Goal: Transaction & Acquisition: Download file/media

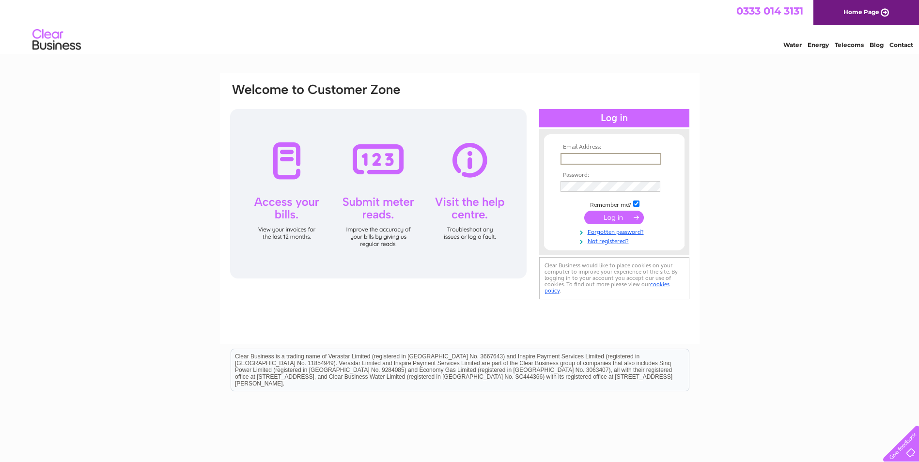
click at [613, 156] on input "text" at bounding box center [610, 159] width 101 height 12
paste input "linyuzhang28@hotmail.com"
type input "linyuzhang28@hotmail.com"
click at [607, 217] on input "submit" at bounding box center [614, 218] width 60 height 14
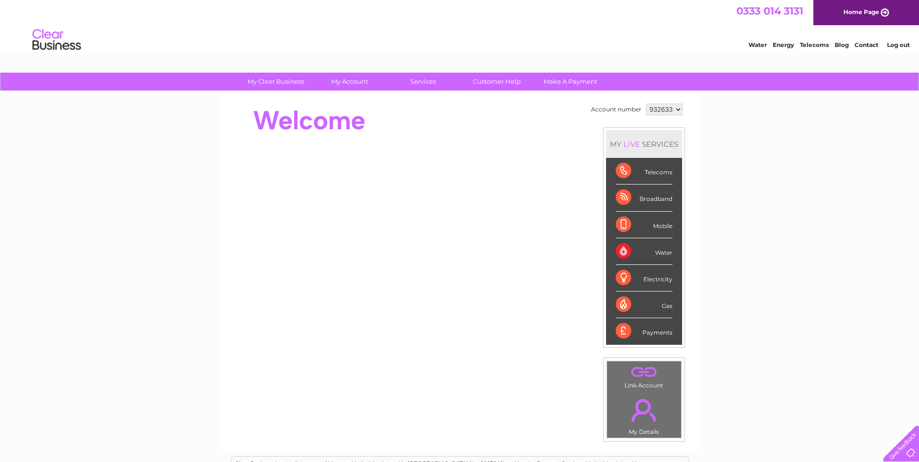
click at [680, 110] on select "932633 986227" at bounding box center [664, 110] width 36 height 12
select select "986227"
click at [646, 104] on select "932633 986227" at bounding box center [664, 110] width 36 height 12
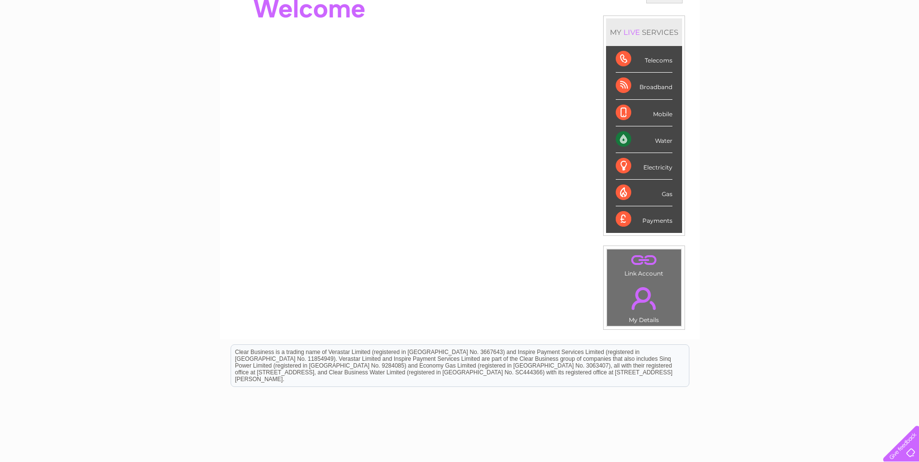
scroll to position [97, 0]
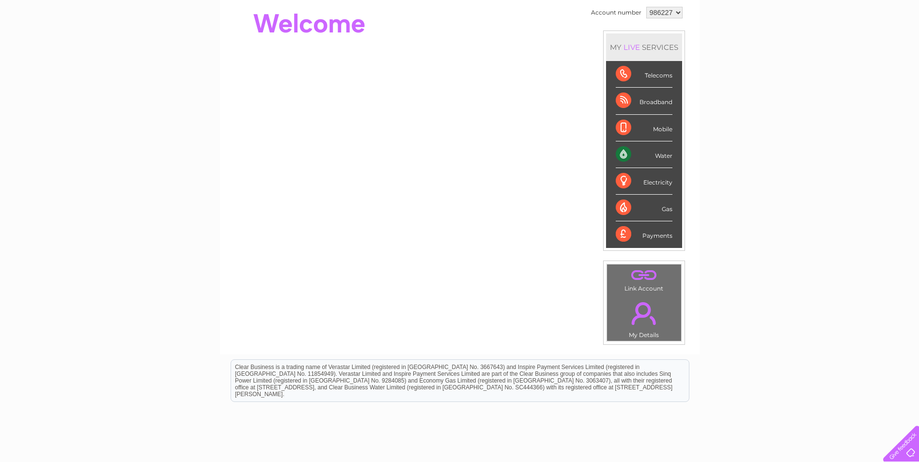
click at [657, 157] on div "Water" at bounding box center [643, 154] width 57 height 27
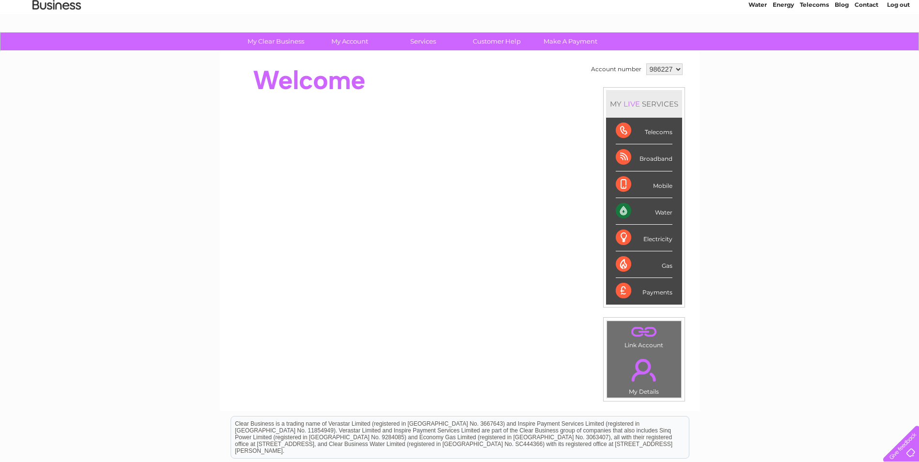
scroll to position [0, 0]
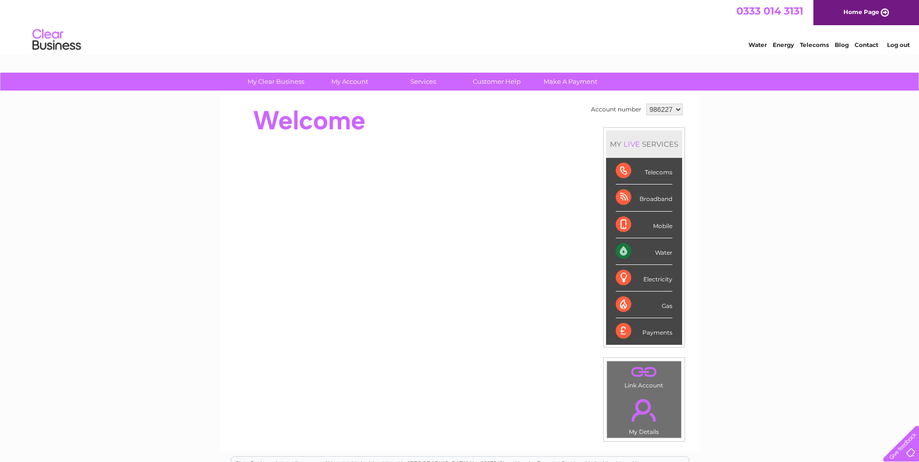
click at [673, 110] on select "932633 986227" at bounding box center [664, 110] width 36 height 12
select select "932633"
click at [646, 104] on select "932633 986227" at bounding box center [664, 110] width 36 height 12
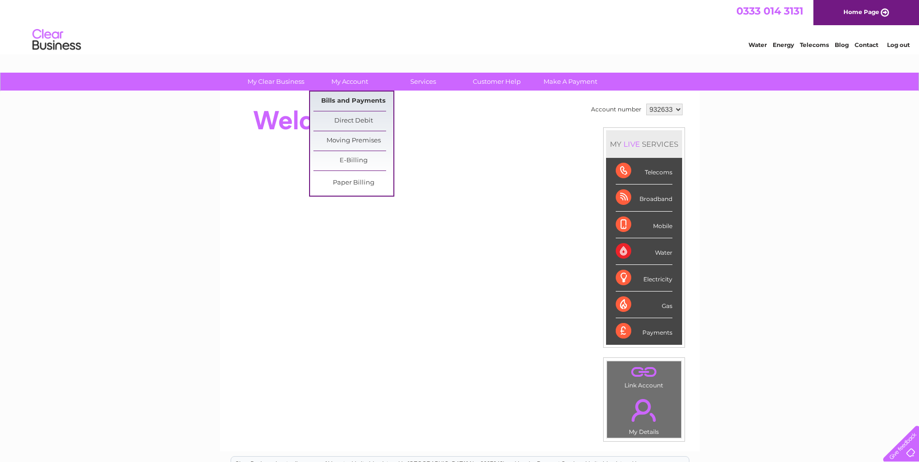
click at [361, 101] on link "Bills and Payments" at bounding box center [353, 101] width 80 height 19
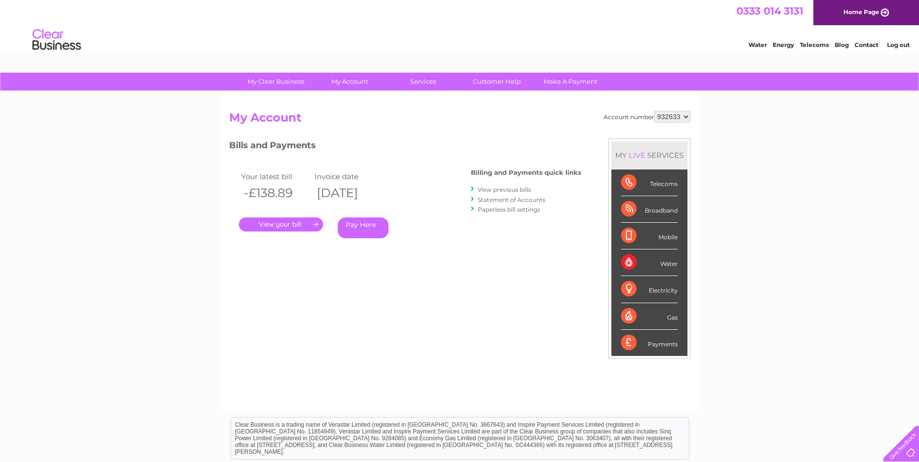
click at [517, 187] on link "View previous bills" at bounding box center [503, 189] width 53 height 7
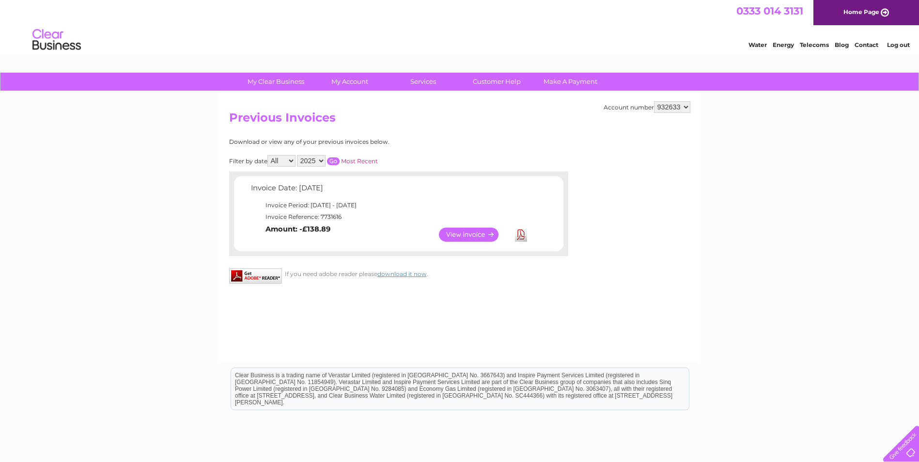
click at [488, 234] on link "View" at bounding box center [474, 235] width 71 height 14
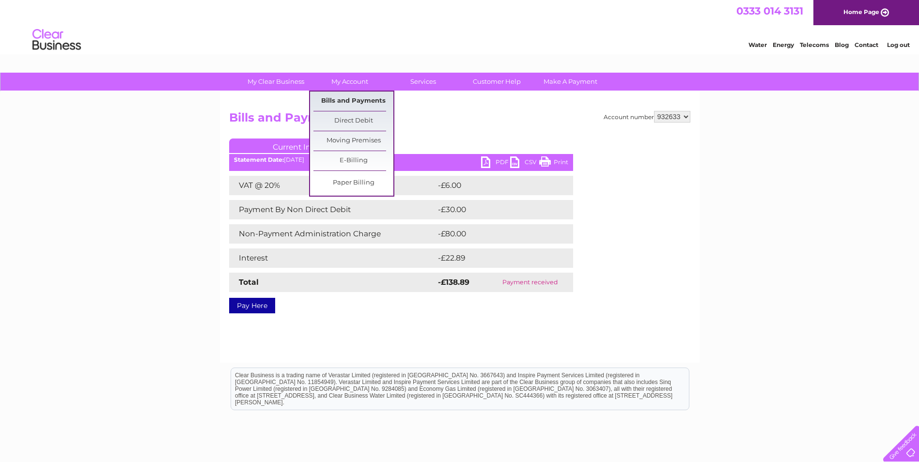
click at [363, 99] on link "Bills and Payments" at bounding box center [353, 101] width 80 height 19
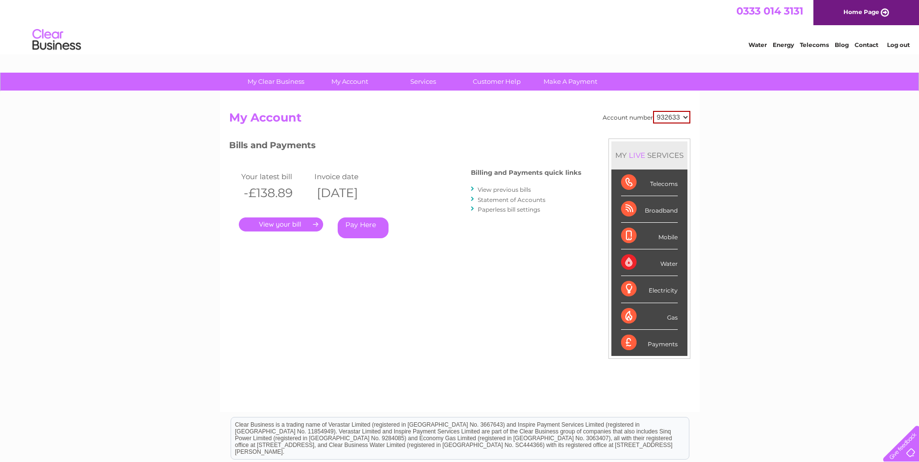
click at [496, 187] on link "View previous bills" at bounding box center [503, 189] width 53 height 7
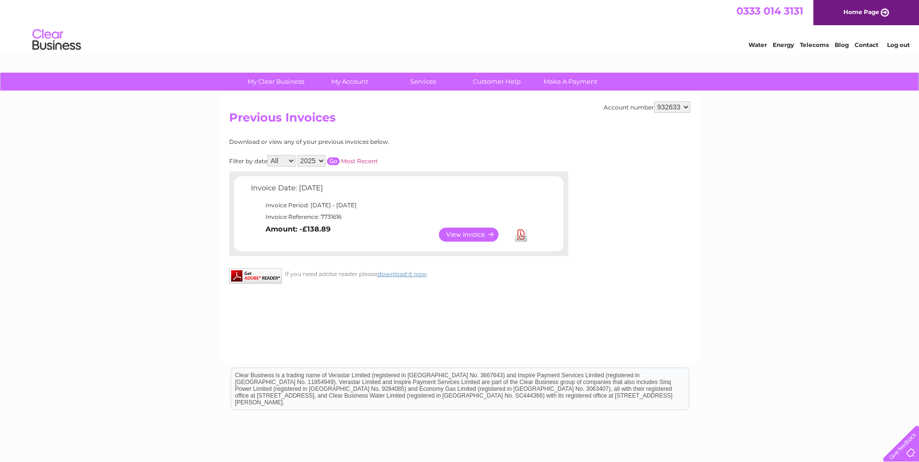
click at [284, 162] on select "All May June July" at bounding box center [281, 161] width 28 height 12
select select "5"
click at [268, 155] on select "All May June July" at bounding box center [281, 161] width 28 height 12
click at [466, 234] on link "View" at bounding box center [474, 235] width 71 height 14
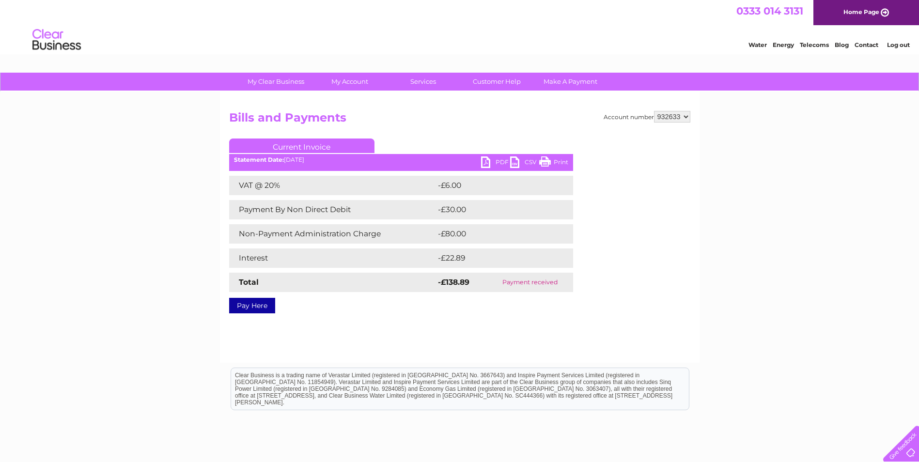
click at [683, 116] on select "932633 986227" at bounding box center [672, 117] width 36 height 12
select select "986227"
click at [654, 111] on select "932633 986227" at bounding box center [672, 117] width 36 height 12
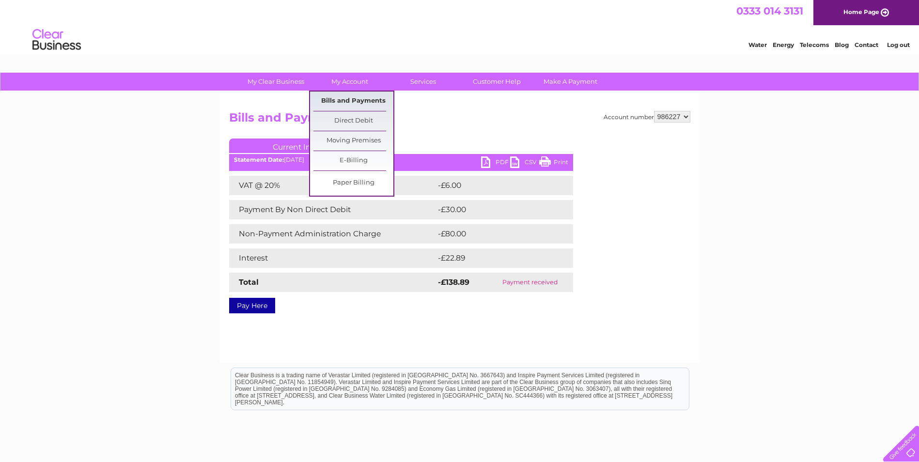
click at [355, 96] on link "Bills and Payments" at bounding box center [353, 101] width 80 height 19
click at [356, 96] on link "Bills and Payments" at bounding box center [353, 101] width 80 height 19
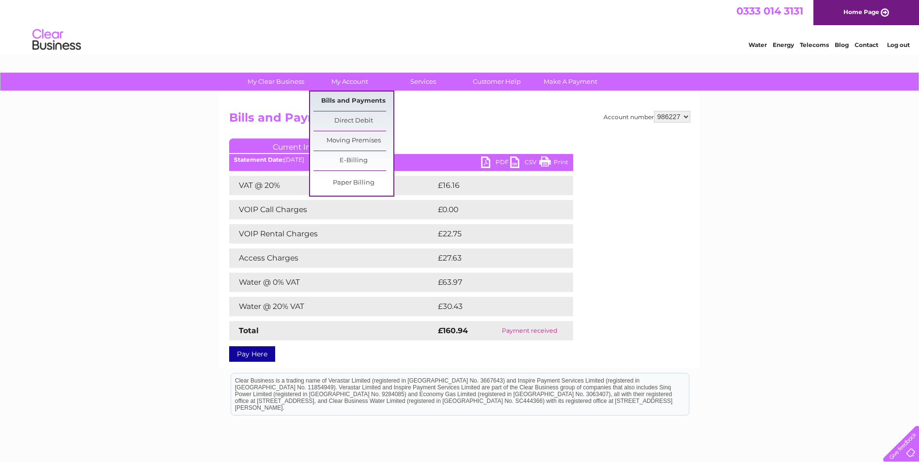
click at [357, 98] on link "Bills and Payments" at bounding box center [353, 101] width 80 height 19
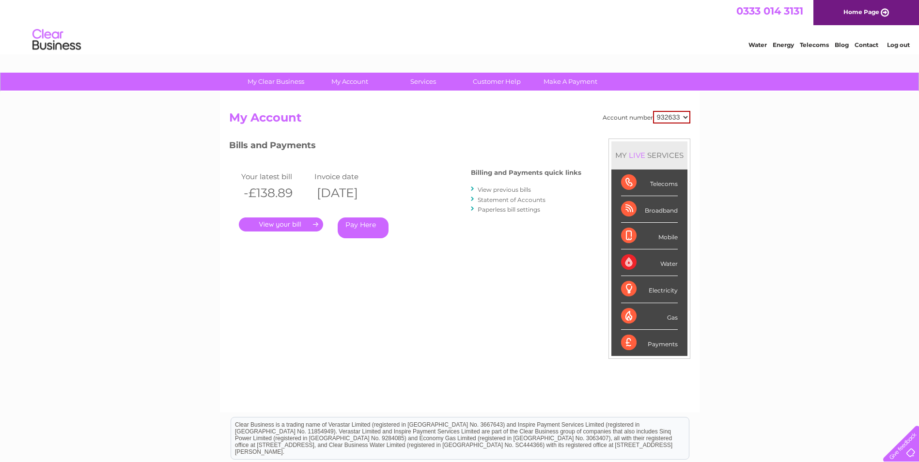
click at [503, 190] on link "View previous bills" at bounding box center [503, 189] width 53 height 7
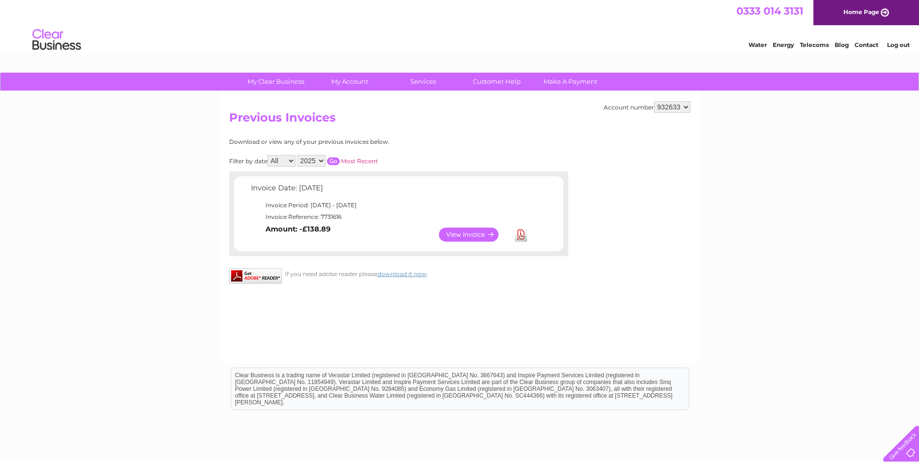
click at [326, 154] on div "Download or view any of your previous invoices below. Filter by date All May Ju…" at bounding box center [356, 196] width 254 height 117
click at [315, 162] on select "2025 2022" at bounding box center [311, 161] width 29 height 12
click at [288, 162] on select "All May June July" at bounding box center [281, 161] width 28 height 12
click at [268, 155] on select "All May June July" at bounding box center [281, 161] width 28 height 12
click at [290, 161] on select "All May June July" at bounding box center [281, 161] width 28 height 12
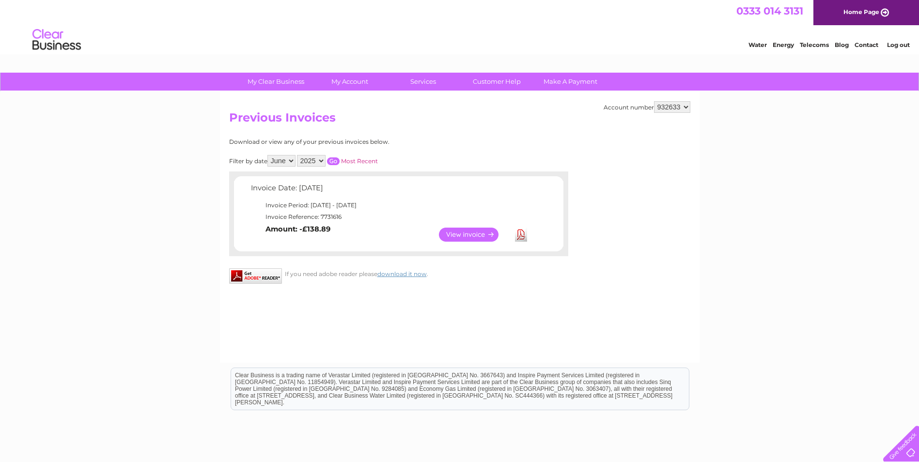
click at [268, 155] on select "All May June July" at bounding box center [281, 161] width 28 height 12
click at [333, 161] on input "button" at bounding box center [333, 161] width 13 height 8
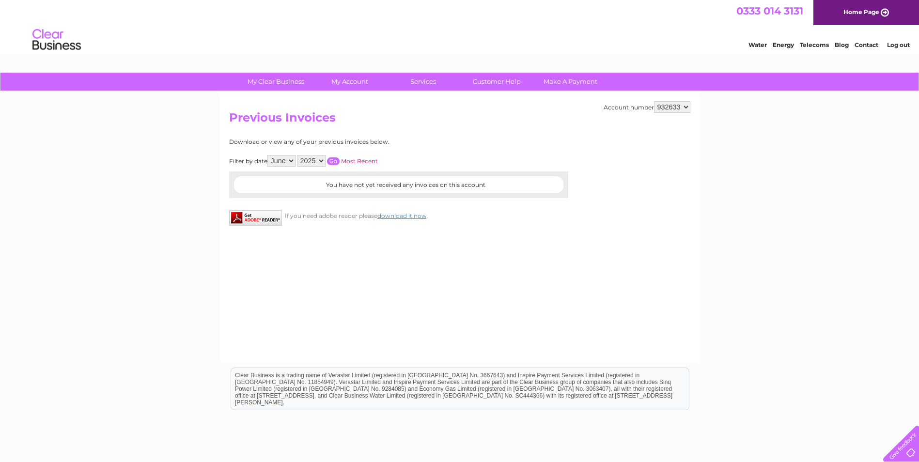
click at [277, 160] on select "All May June July" at bounding box center [281, 161] width 28 height 12
select select "7"
click at [268, 155] on select "All May June July" at bounding box center [281, 161] width 28 height 12
click at [333, 163] on input "button" at bounding box center [333, 161] width 13 height 8
click at [281, 158] on select "All May June July" at bounding box center [281, 161] width 28 height 12
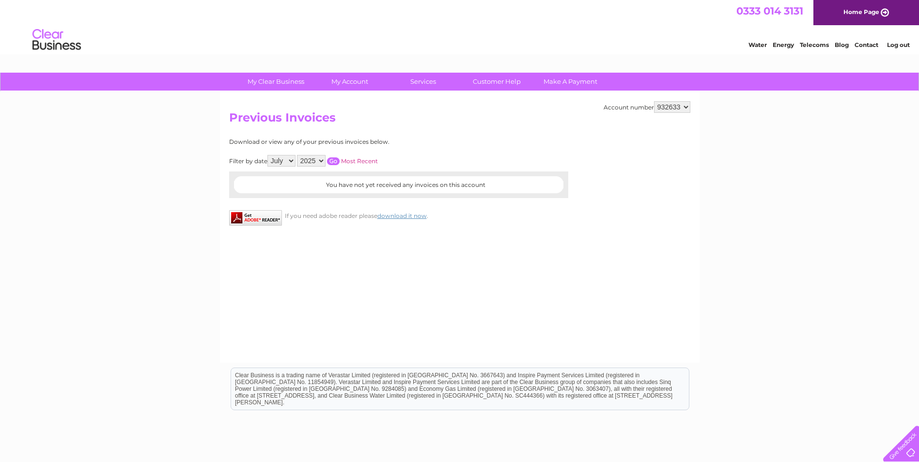
select select
click at [268, 155] on select "All May June July" at bounding box center [281, 161] width 28 height 12
click at [330, 159] on input "button" at bounding box center [333, 161] width 13 height 8
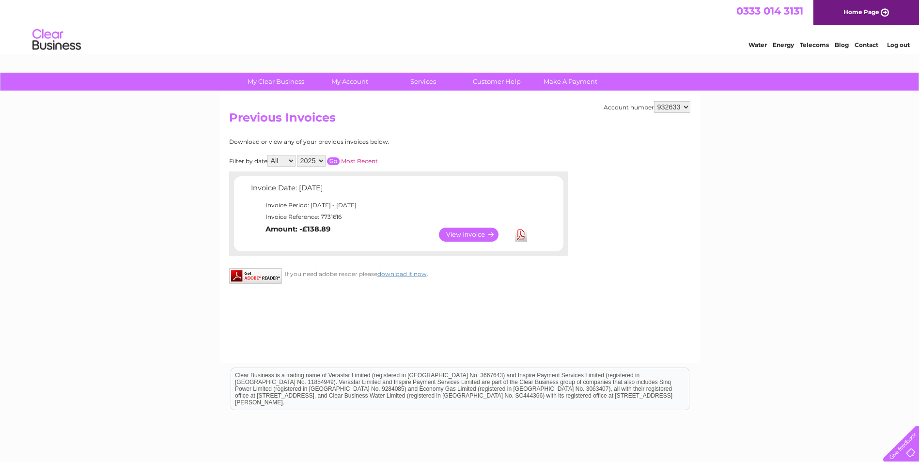
click at [677, 107] on select "932633 986227" at bounding box center [672, 107] width 36 height 12
select select "986227"
click at [654, 101] on select "932633 986227" at bounding box center [672, 107] width 36 height 12
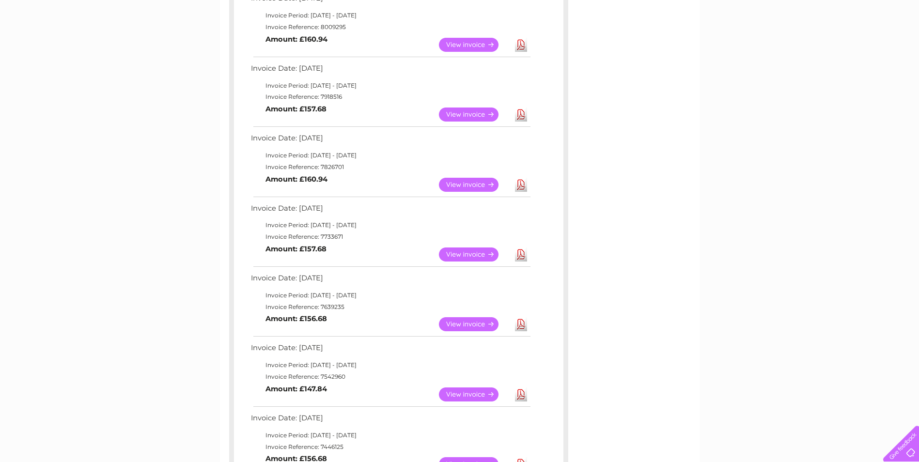
scroll to position [194, 0]
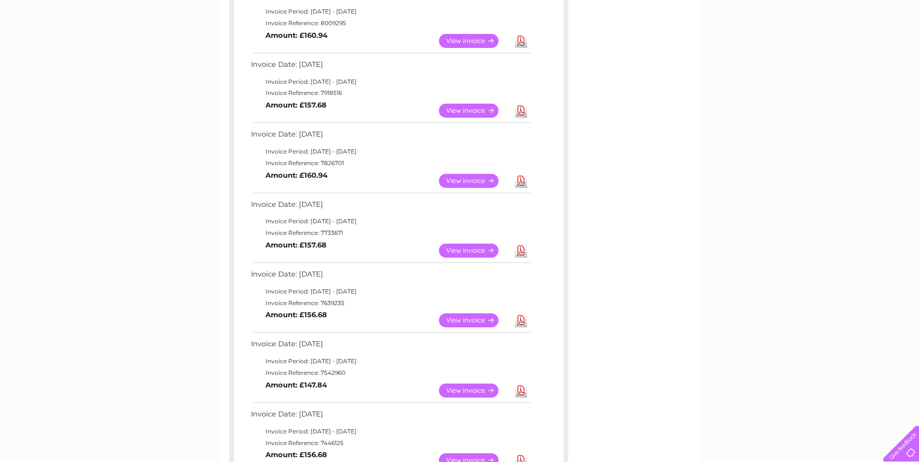
click at [521, 249] on link "Download" at bounding box center [521, 251] width 12 height 14
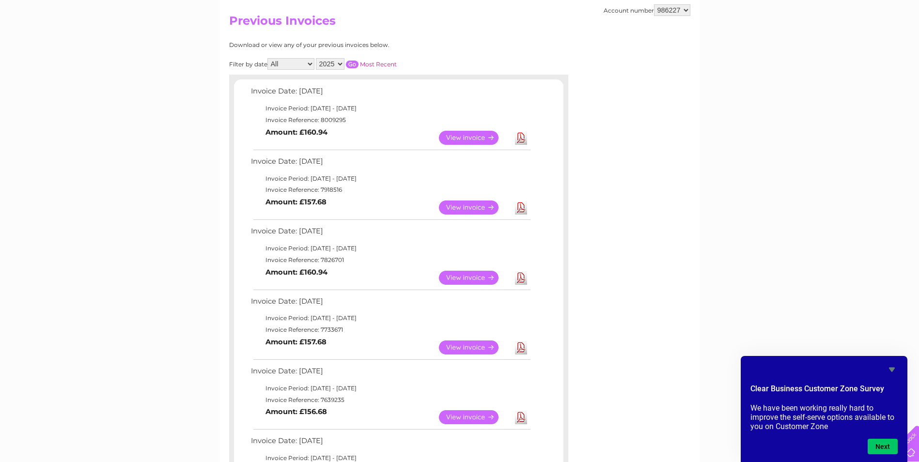
scroll to position [242, 0]
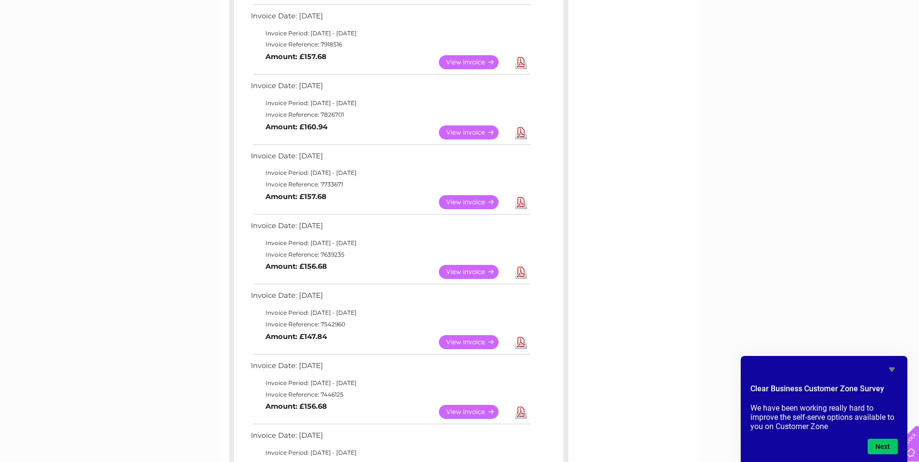
click at [522, 130] on link "Download" at bounding box center [521, 132] width 12 height 14
click at [519, 131] on link "Download" at bounding box center [521, 132] width 12 height 14
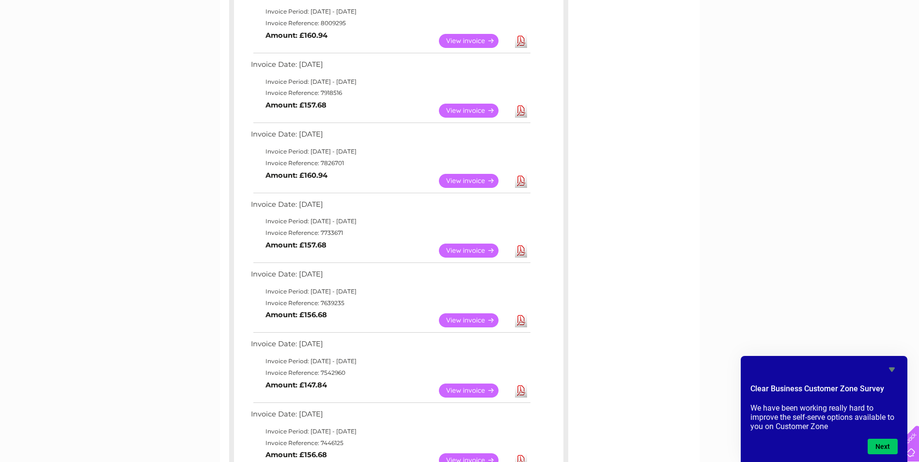
click at [519, 323] on link "Download" at bounding box center [521, 320] width 12 height 14
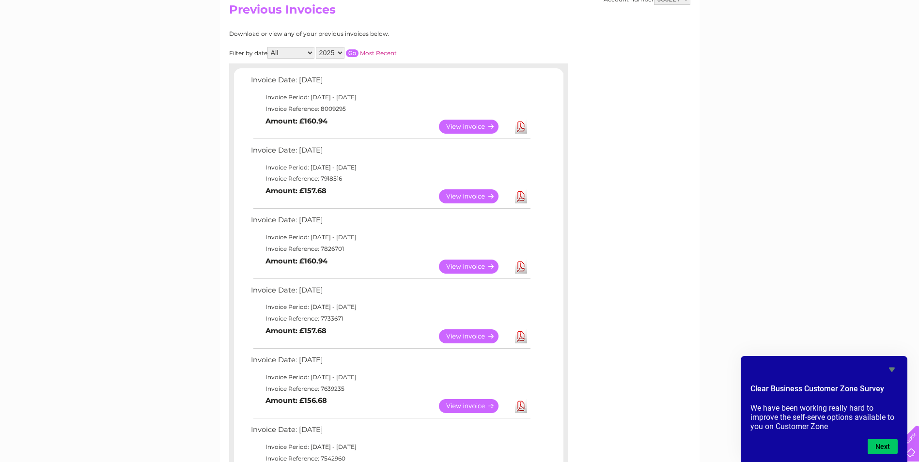
scroll to position [0, 0]
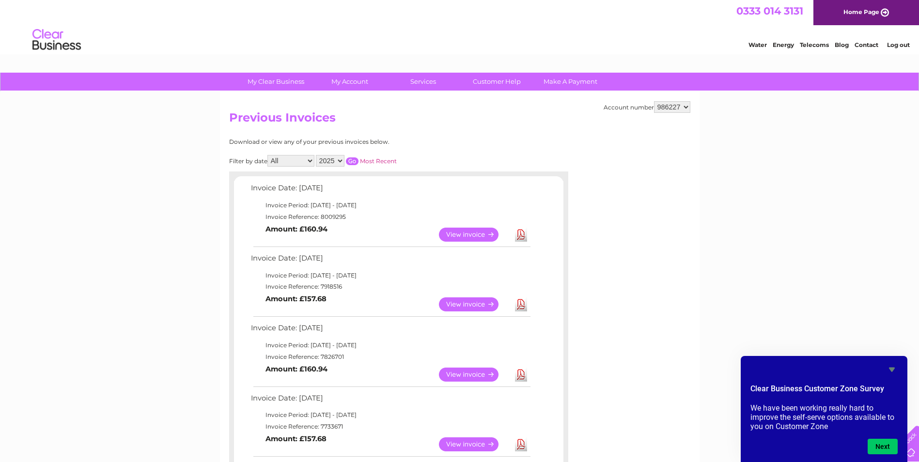
click at [892, 43] on link "Log out" at bounding box center [898, 44] width 23 height 7
